Goal: Transaction & Acquisition: Purchase product/service

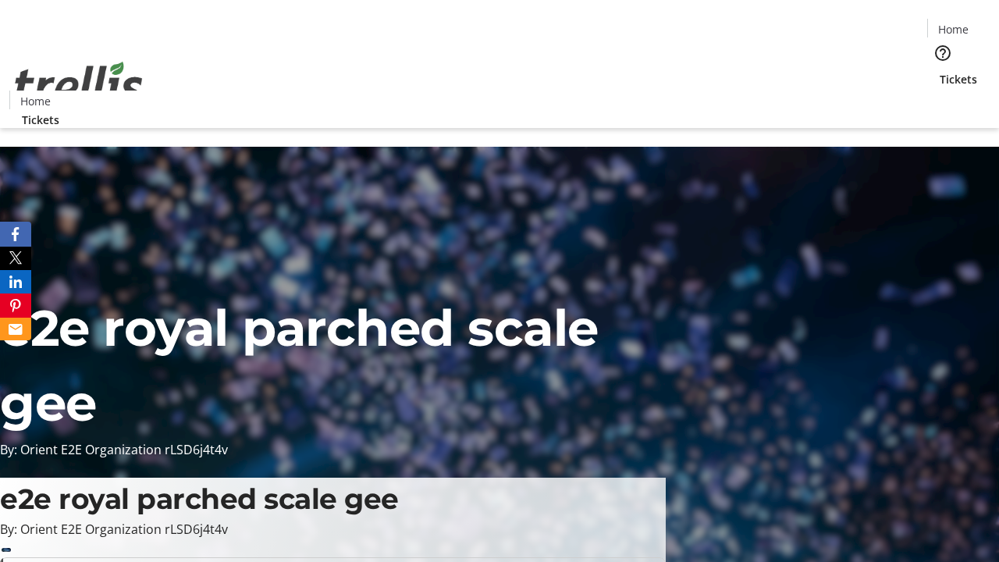
click at [940, 71] on span "Tickets" at bounding box center [958, 79] width 37 height 16
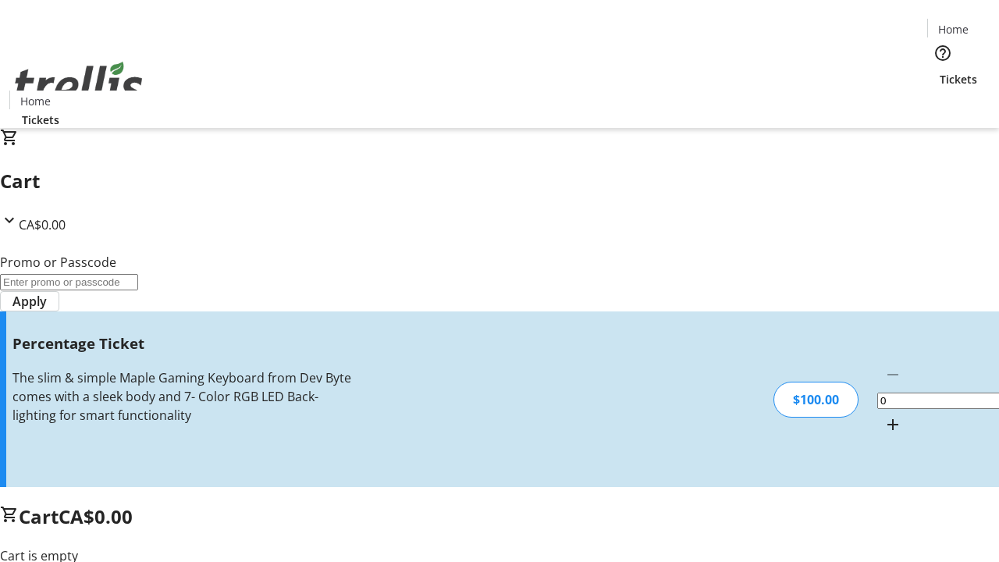
click at [884, 415] on mat-icon "Increment by one" at bounding box center [893, 424] width 19 height 19
type input "1"
type input "BAR"
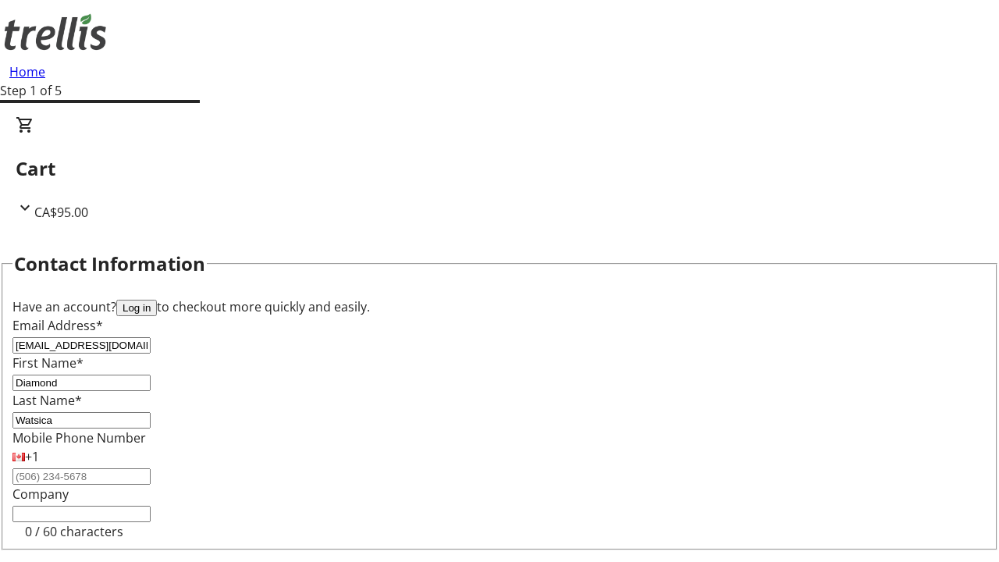
type input "Watsica"
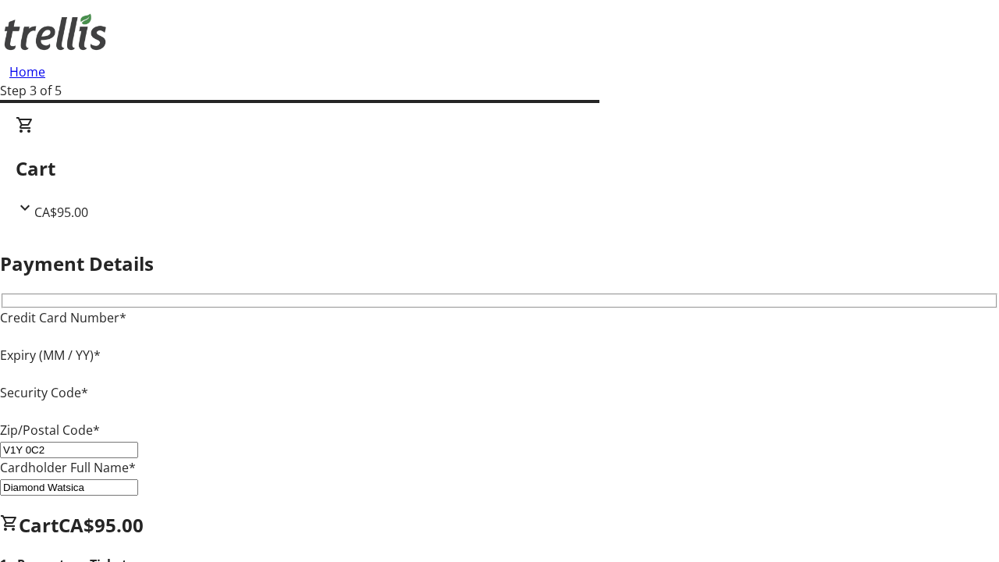
type input "V1Y 0C2"
